Goal: Transaction & Acquisition: Purchase product/service

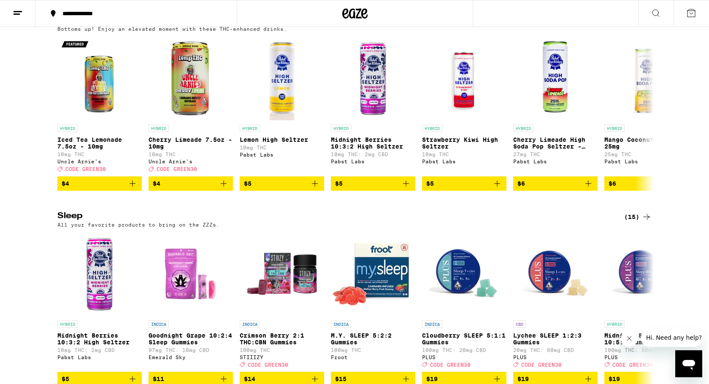
scroll to position [3259, 0]
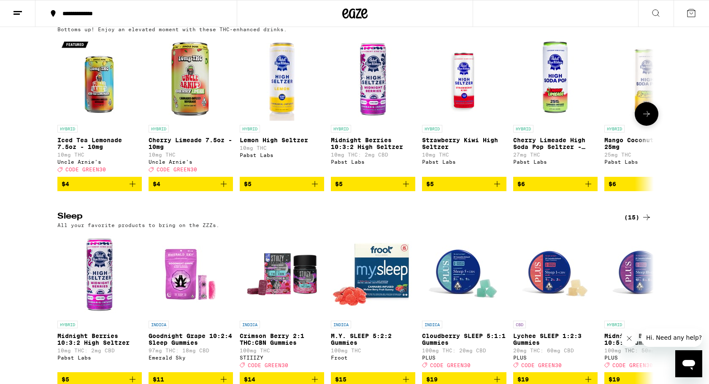
click at [648, 117] on icon at bounding box center [646, 114] width 7 height 6
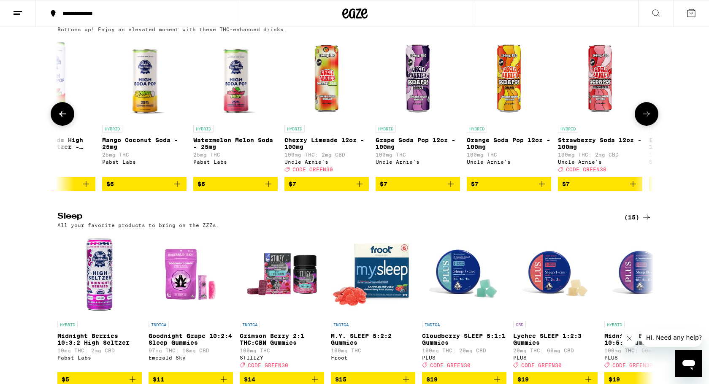
click at [648, 117] on icon at bounding box center [646, 114] width 7 height 6
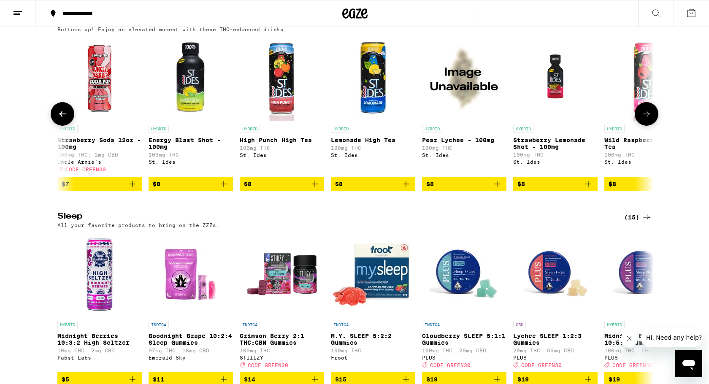
scroll to position [0, 1004]
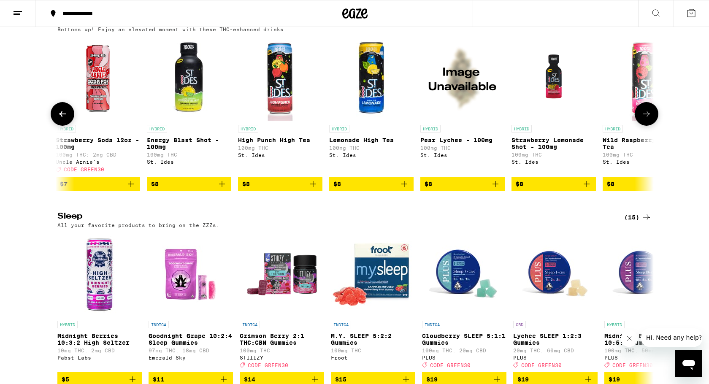
click at [648, 117] on icon at bounding box center [646, 114] width 7 height 6
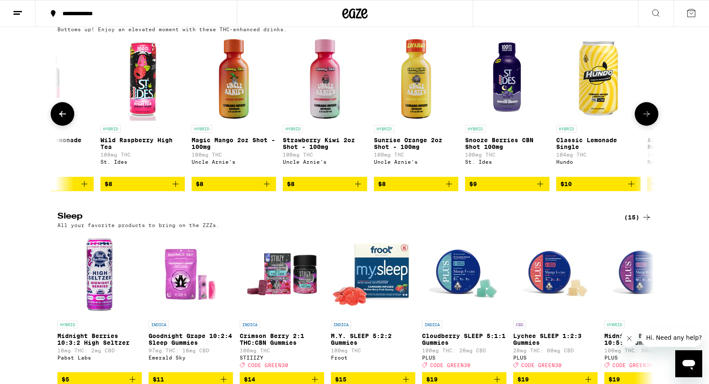
click at [648, 117] on icon at bounding box center [646, 114] width 7 height 6
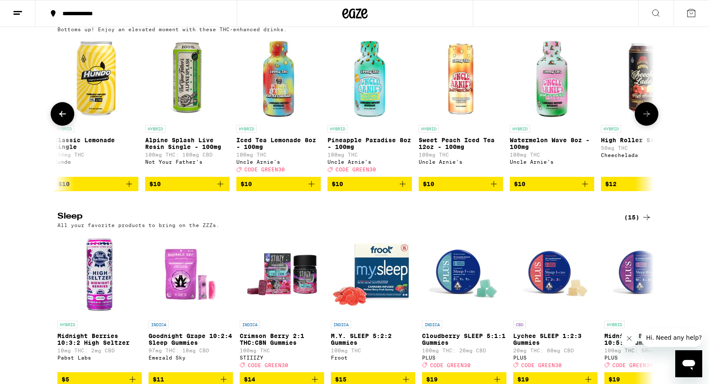
click at [648, 117] on icon at bounding box center [646, 114] width 7 height 6
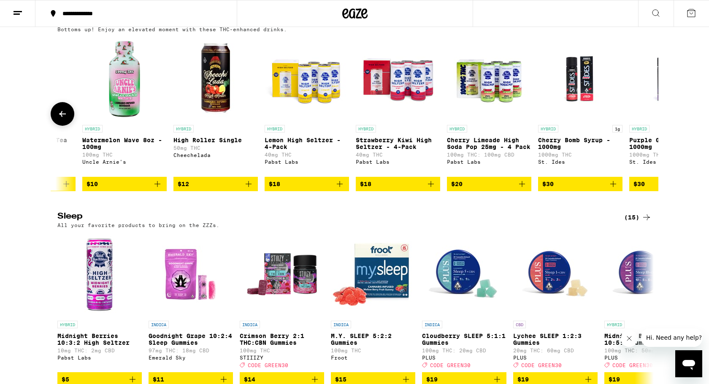
scroll to position [0, 2505]
